Goal: Task Accomplishment & Management: Manage account settings

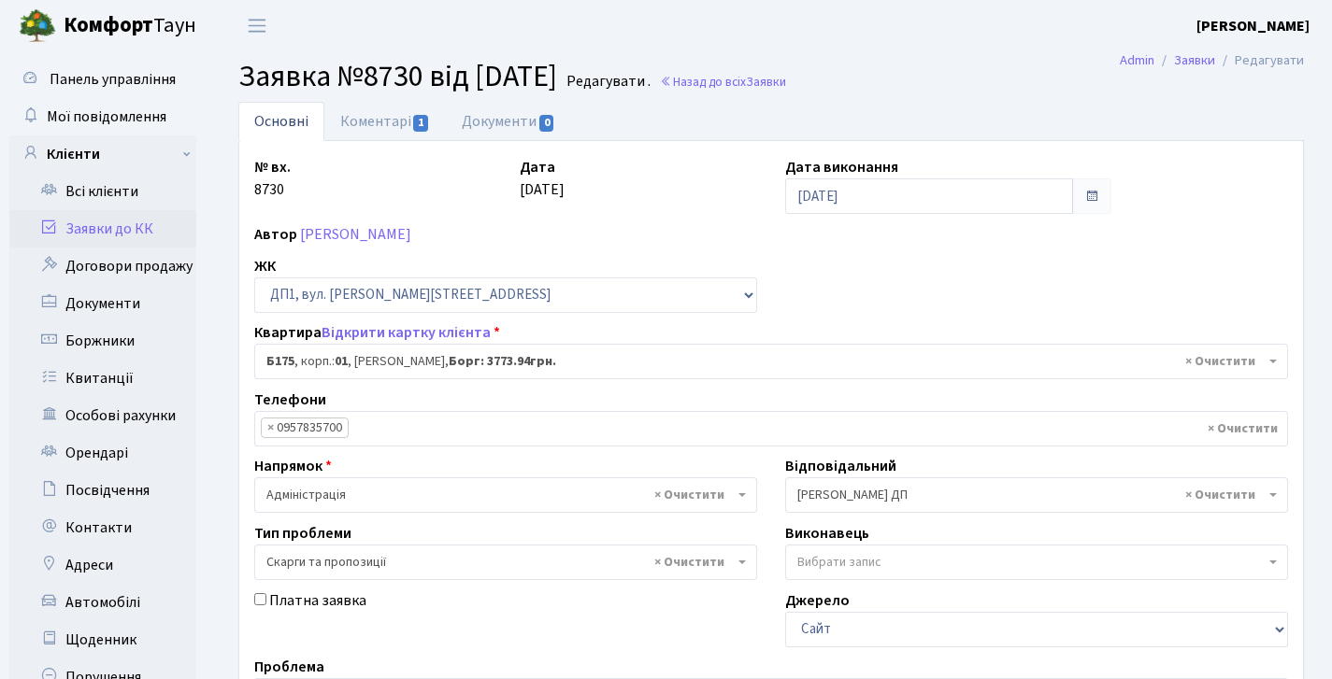
select select "30586"
select select "55"
click at [115, 39] on b "Комфорт" at bounding box center [109, 25] width 90 height 30
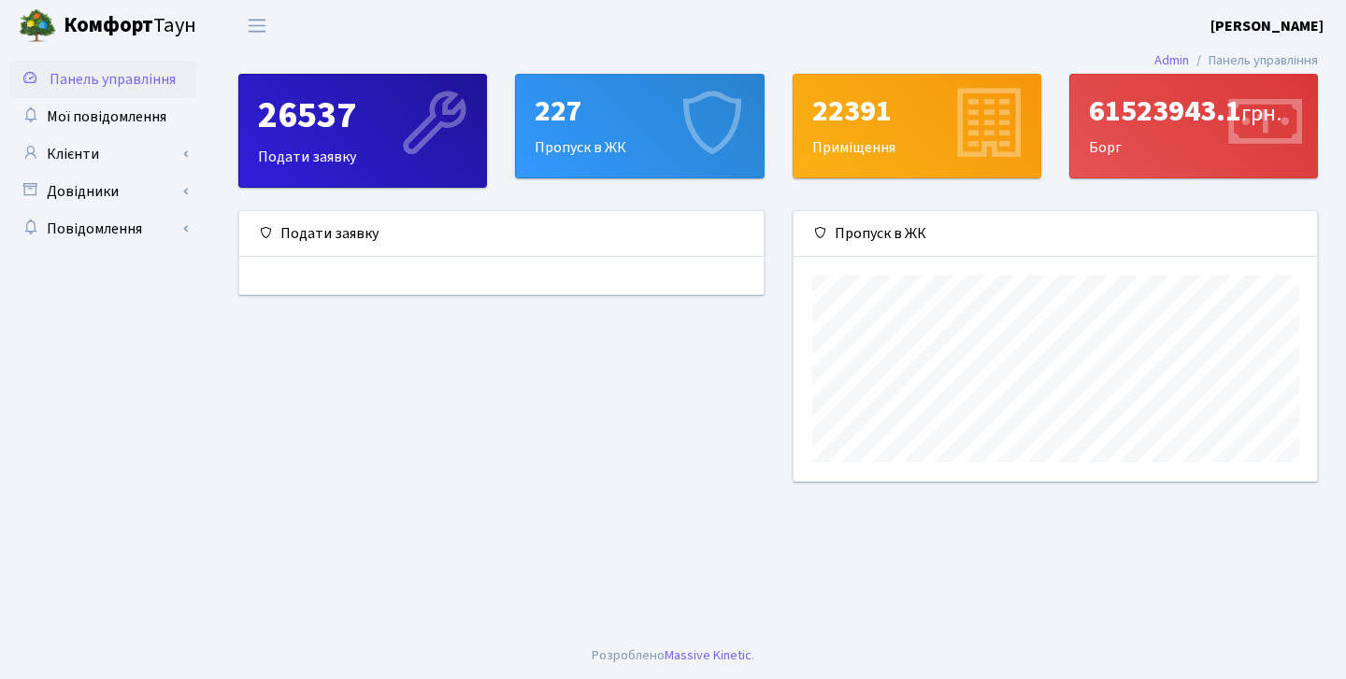
scroll to position [270, 523]
click at [94, 121] on span "Мої повідомлення" at bounding box center [107, 117] width 120 height 21
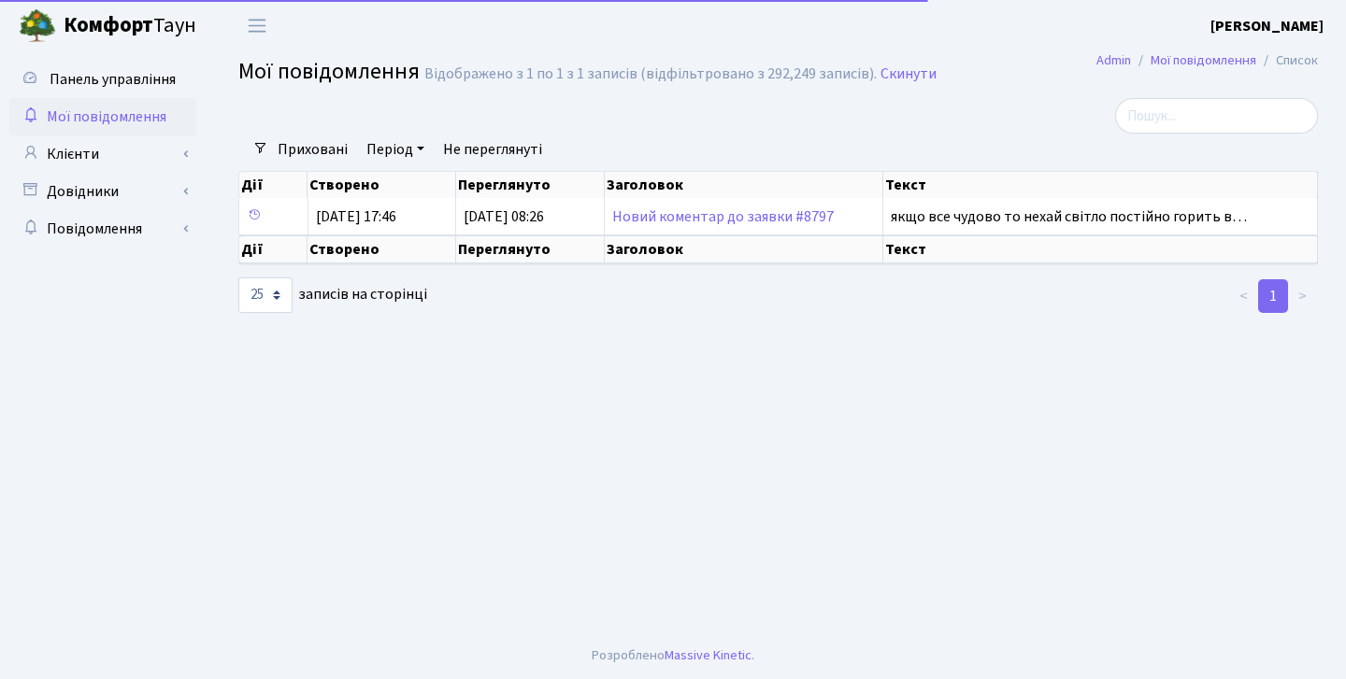
select select "25"
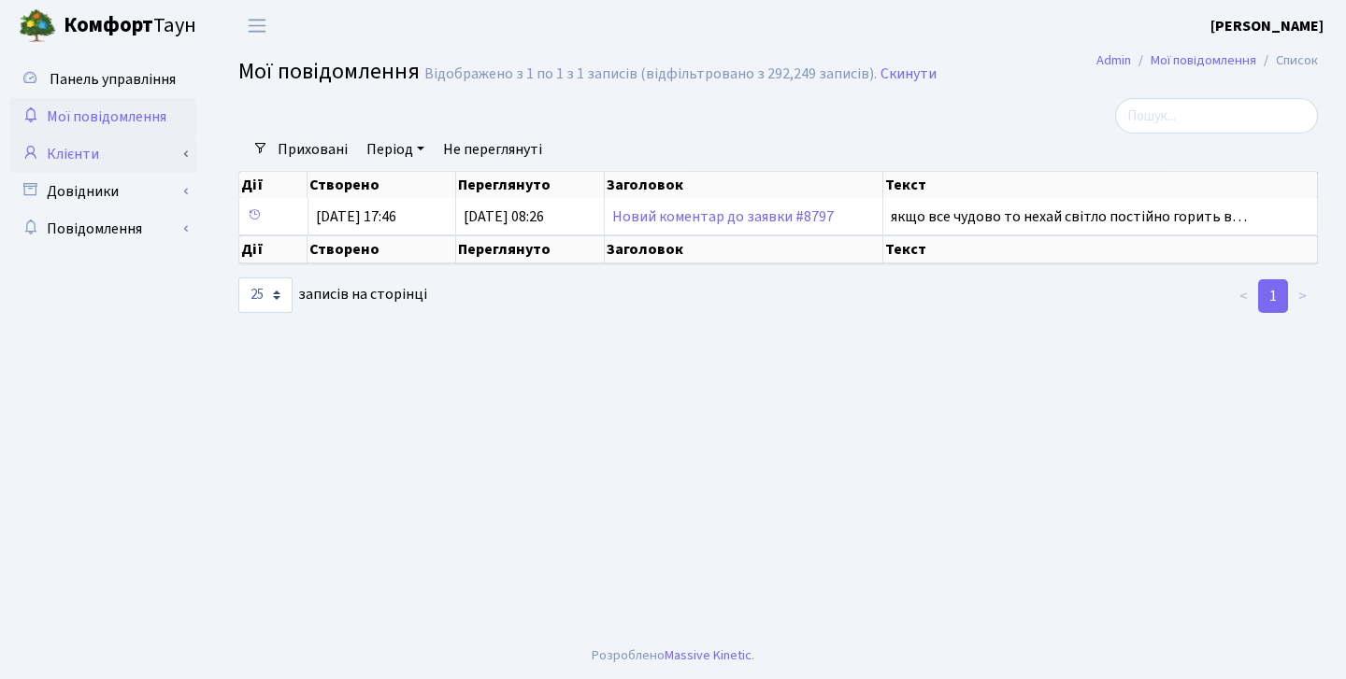
click at [191, 160] on link "Клієнти" at bounding box center [102, 154] width 187 height 37
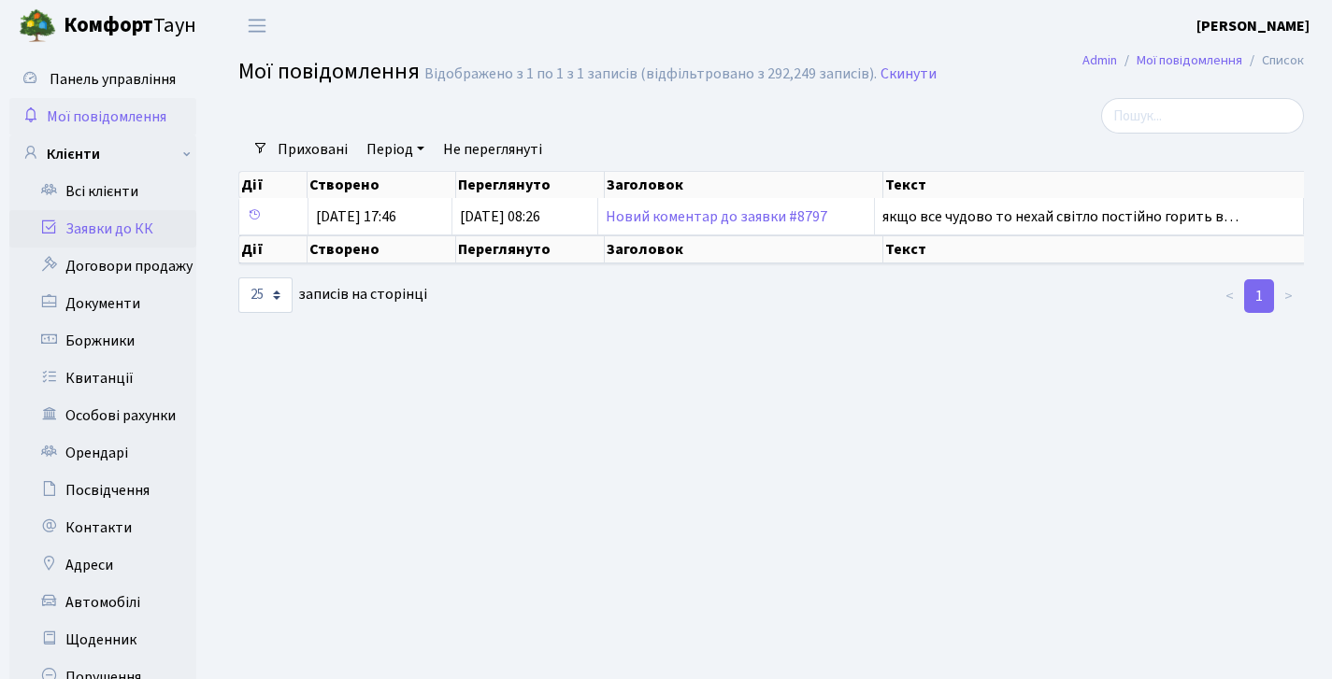
click at [145, 226] on link "Заявки до КК" at bounding box center [102, 228] width 187 height 37
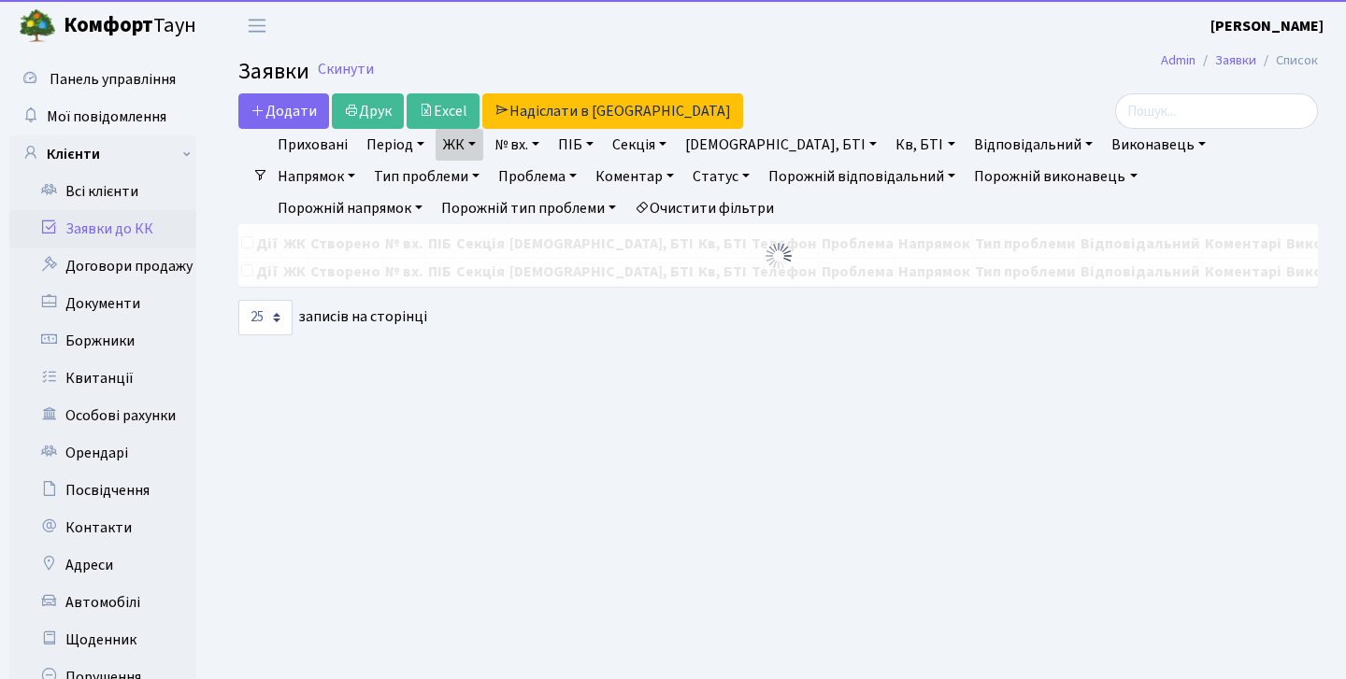
select select "25"
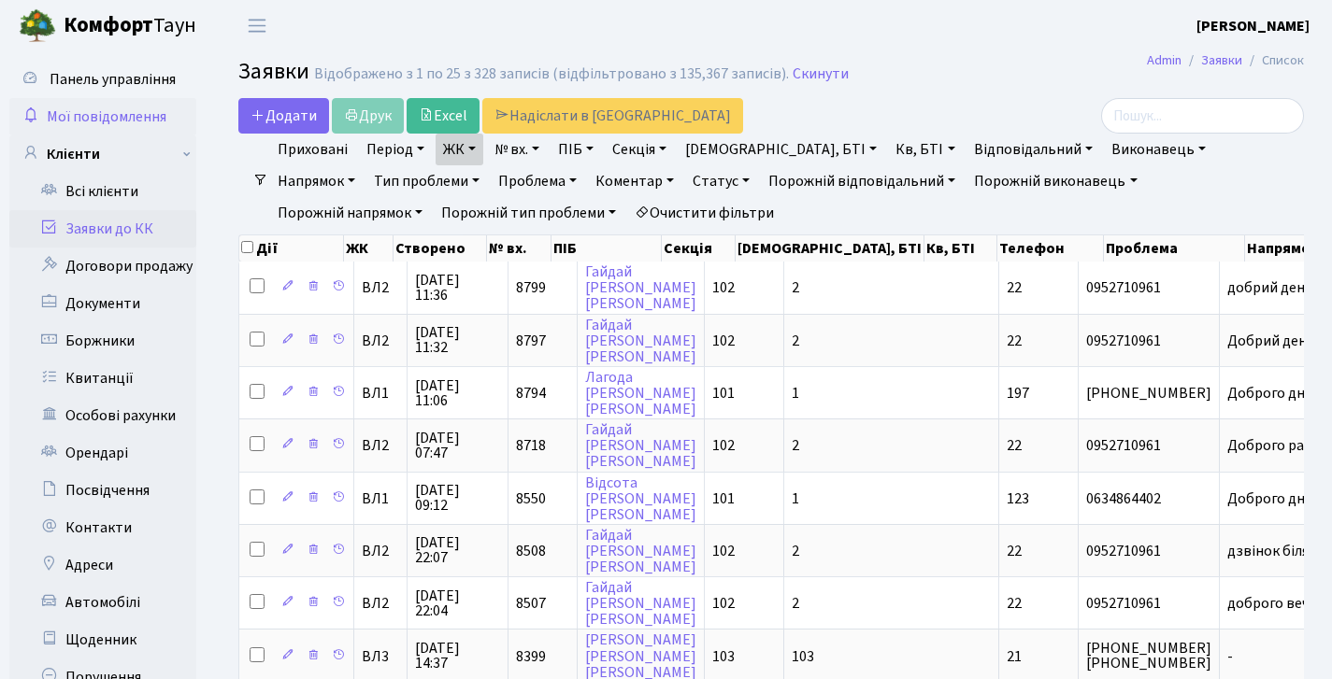
click at [97, 123] on span "Мої повідомлення" at bounding box center [107, 117] width 120 height 21
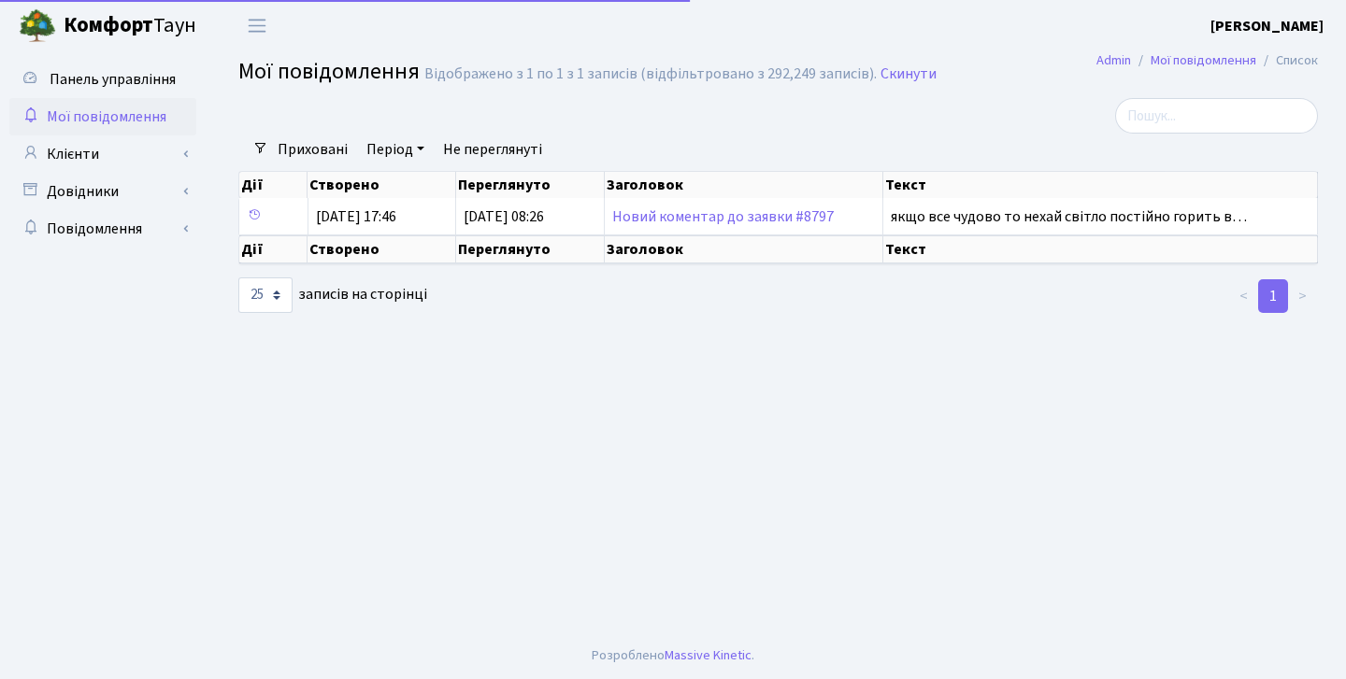
select select "25"
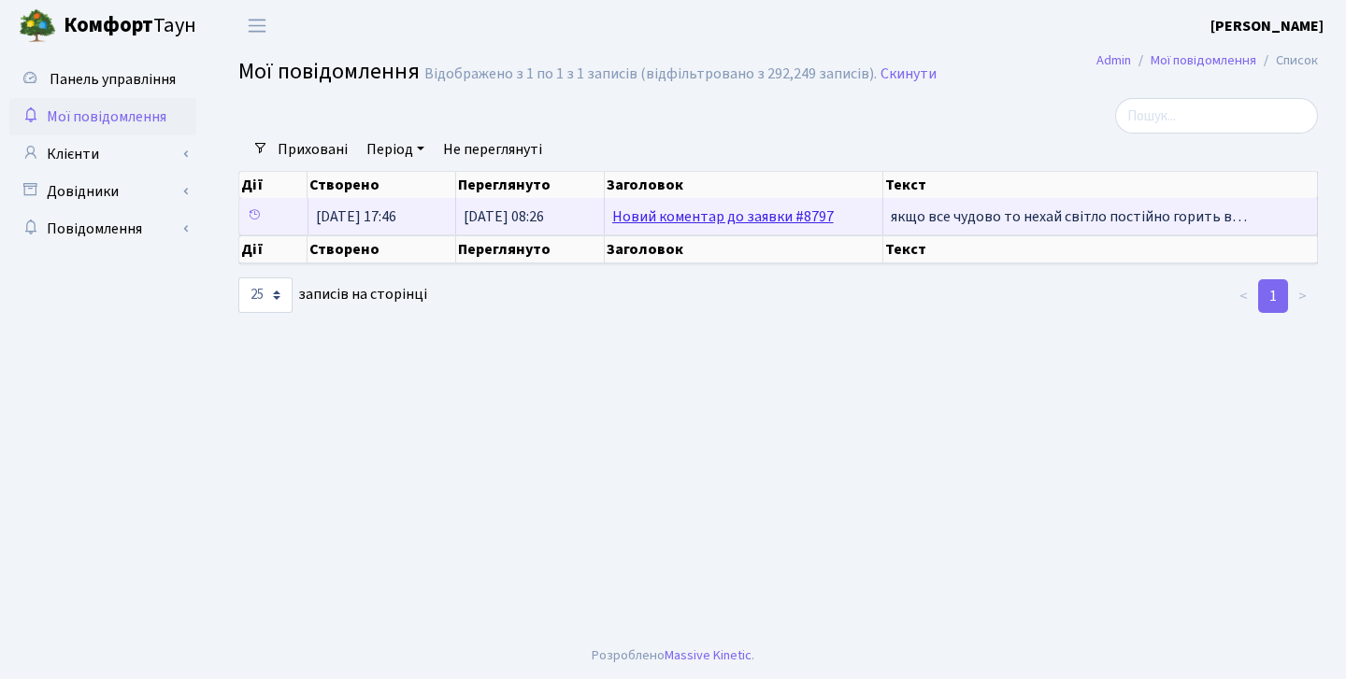
click at [808, 227] on link "Новий коментар до заявки #8797" at bounding box center [722, 217] width 221 height 21
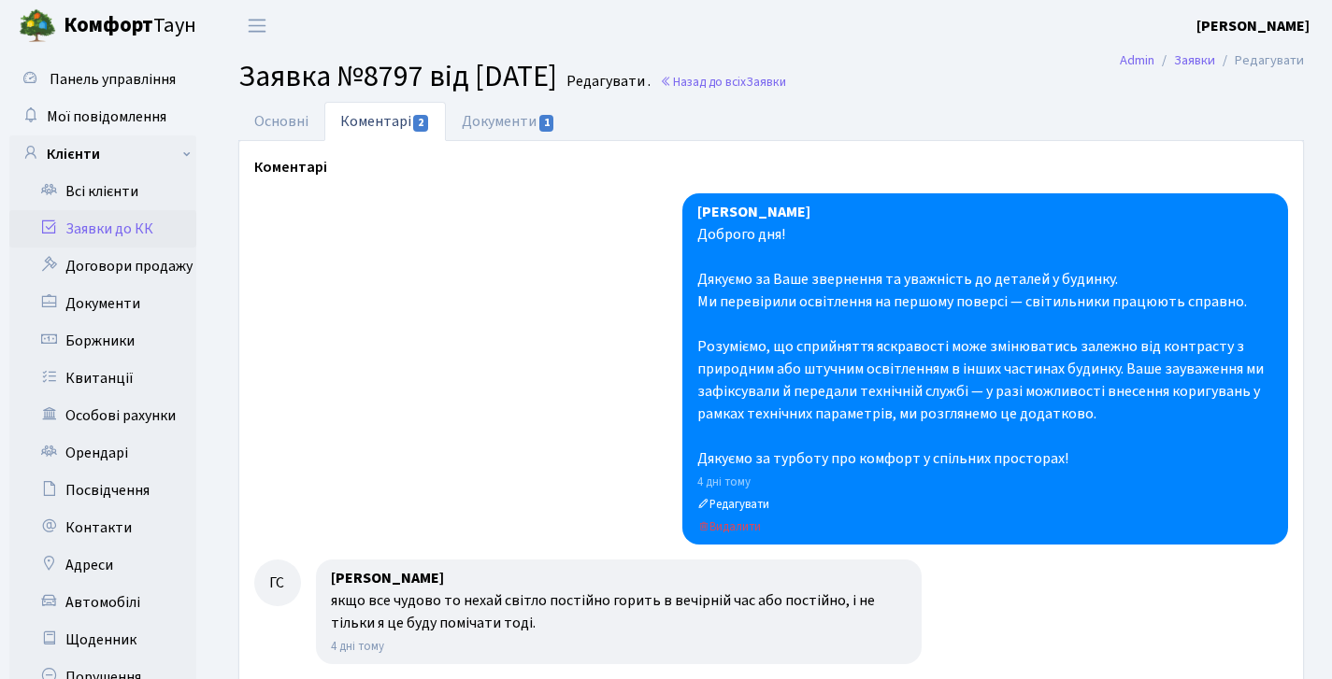
scroll to position [472, 0]
